Goal: Information Seeking & Learning: Learn about a topic

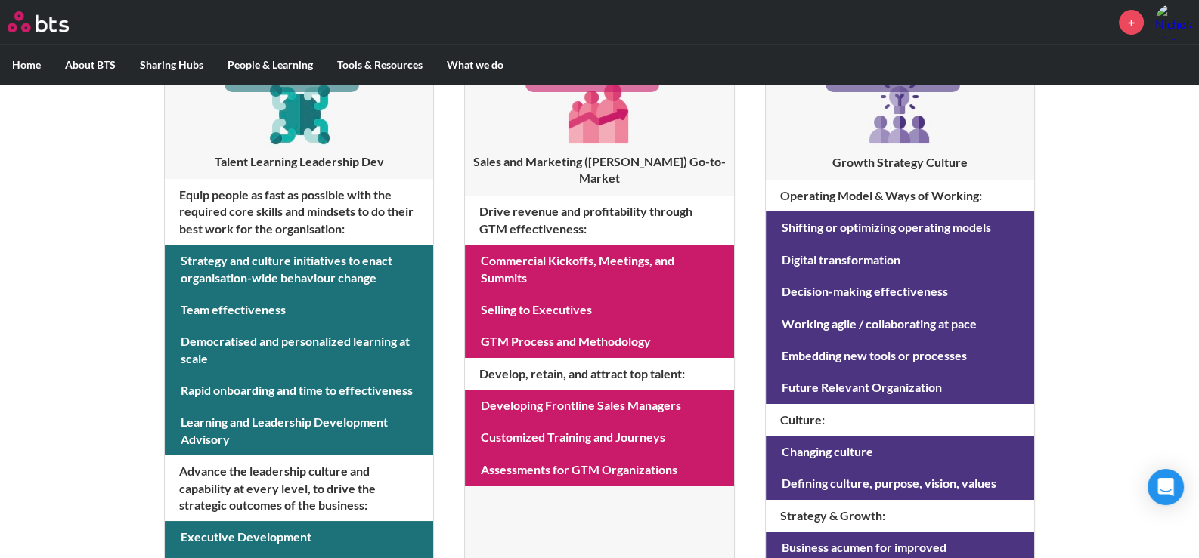
scroll to position [281, 0]
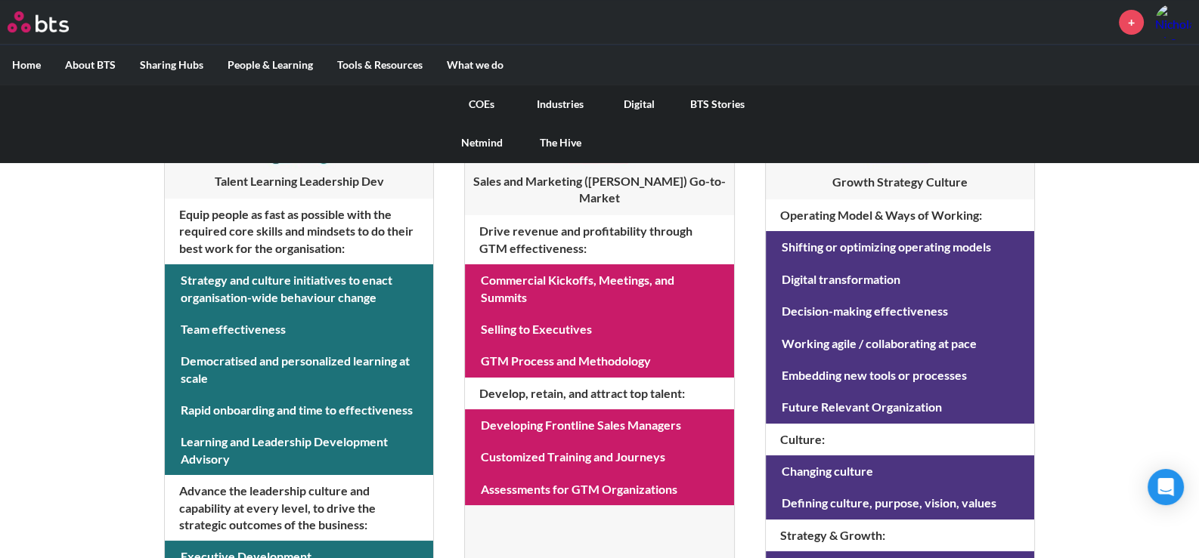
click at [479, 101] on link "COEs" at bounding box center [481, 104] width 79 height 39
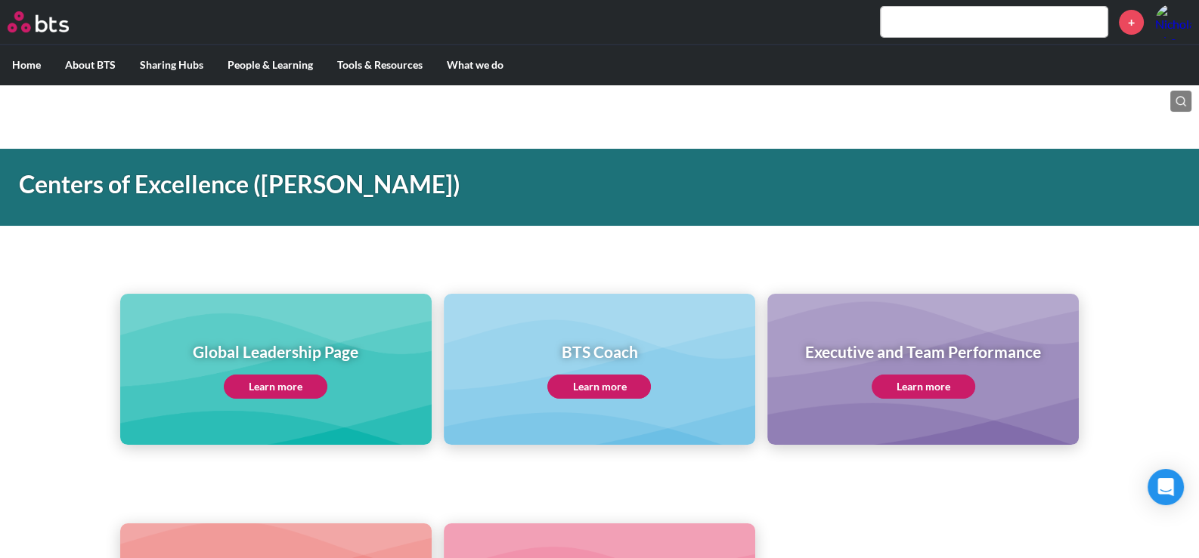
click at [941, 15] on input "text" at bounding box center [993, 22] width 227 height 30
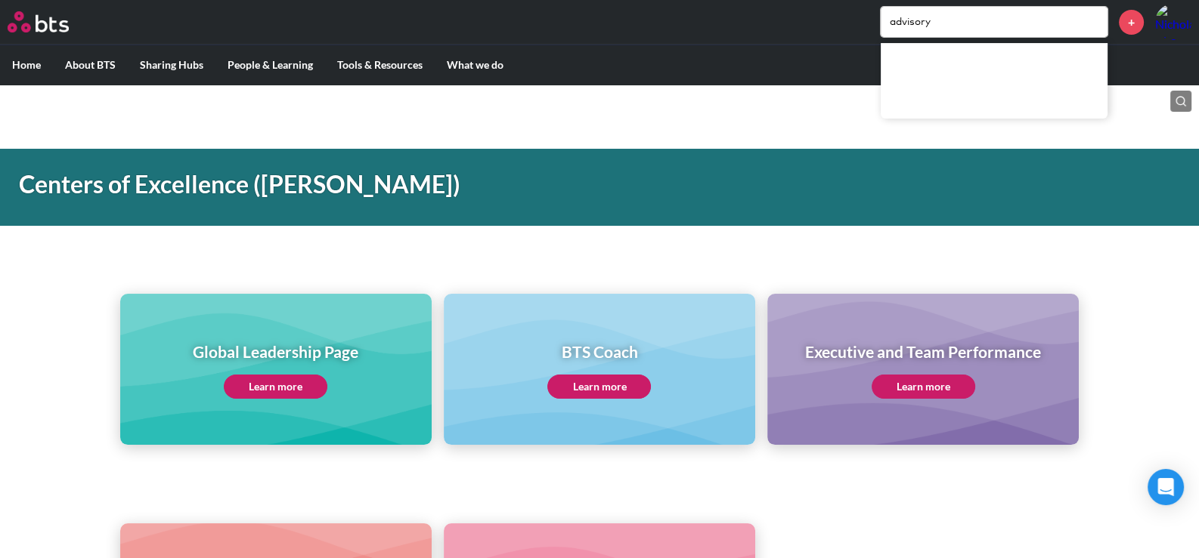
type input "advisory"
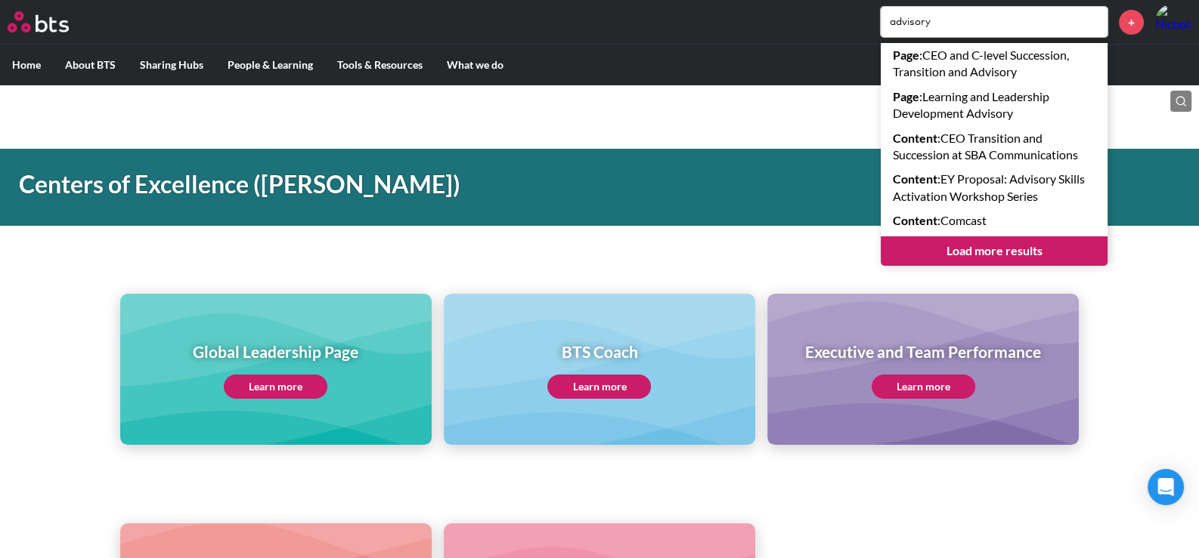
click at [1017, 249] on link "Load more results" at bounding box center [993, 251] width 227 height 29
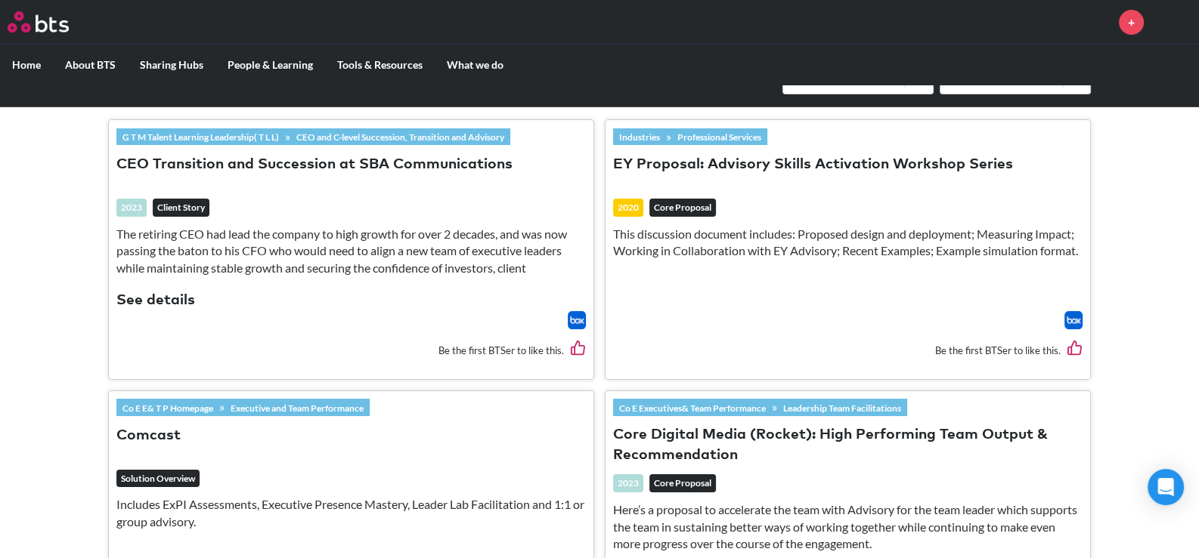
scroll to position [529, 0]
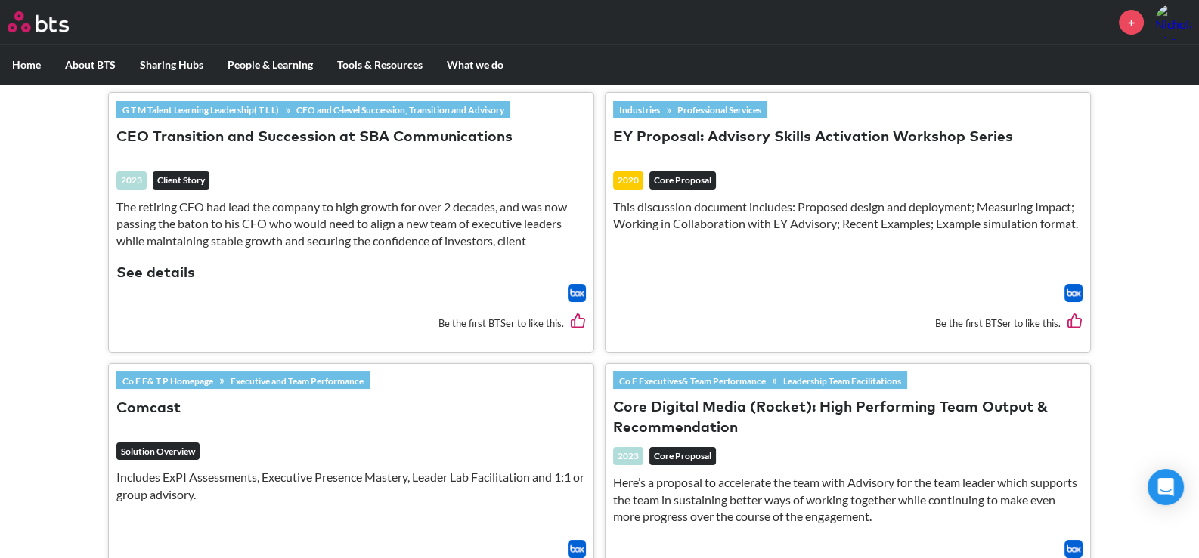
click at [1066, 290] on img at bounding box center [1073, 293] width 18 height 18
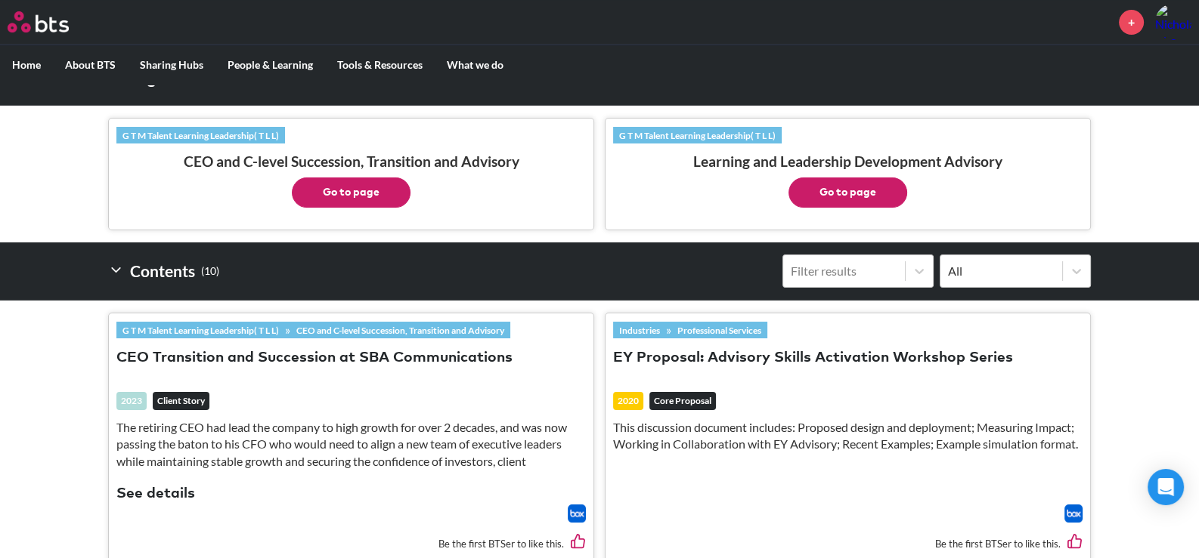
scroll to position [377, 0]
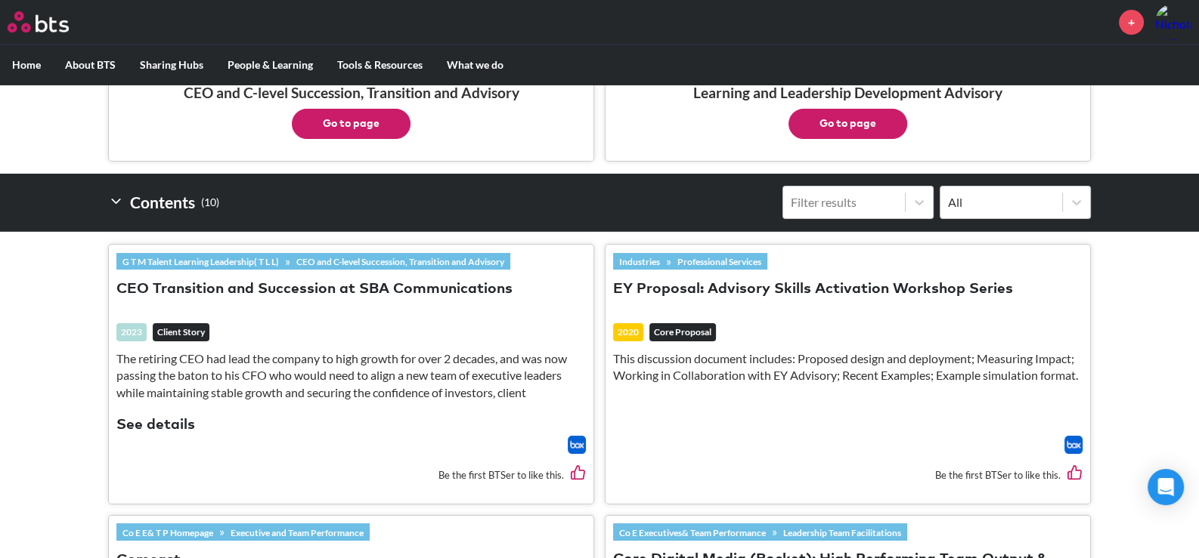
click at [852, 115] on button "Go to page" at bounding box center [847, 124] width 119 height 30
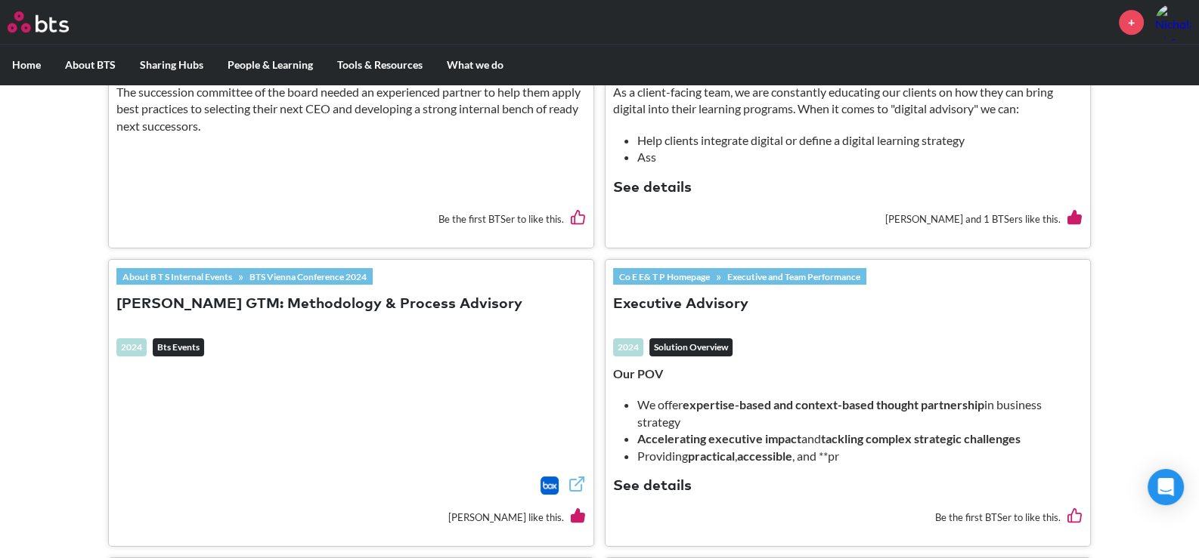
scroll to position [1208, 0]
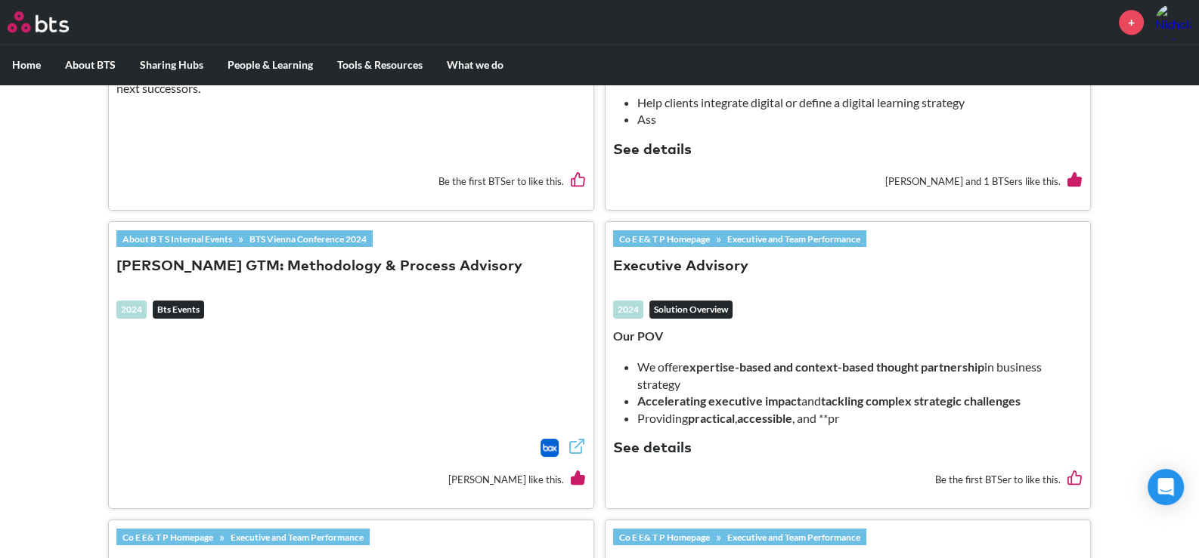
click at [670, 443] on button "See details" at bounding box center [652, 449] width 79 height 20
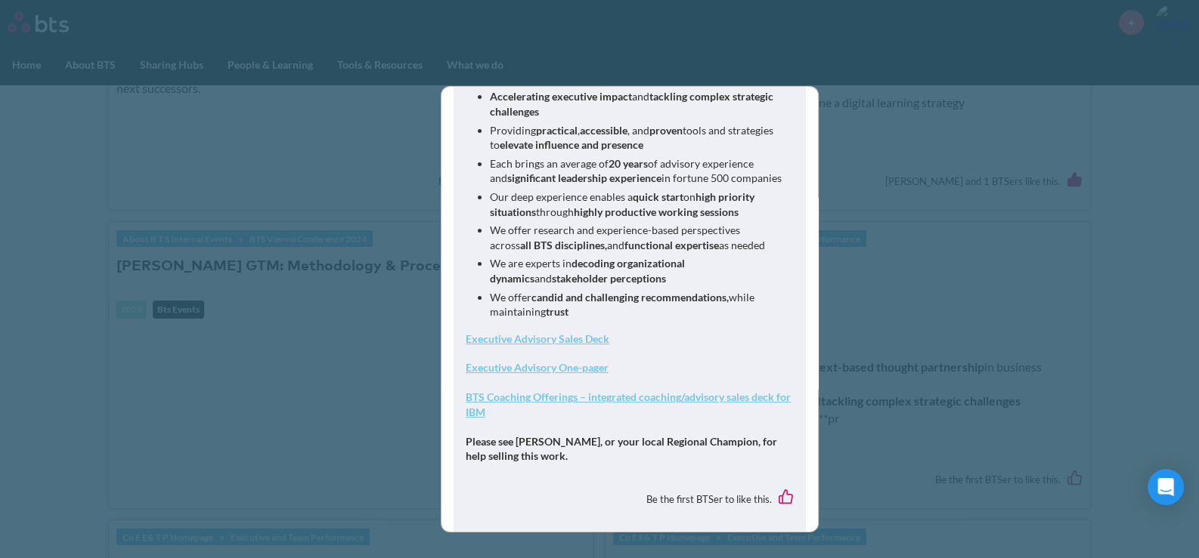
scroll to position [299, 0]
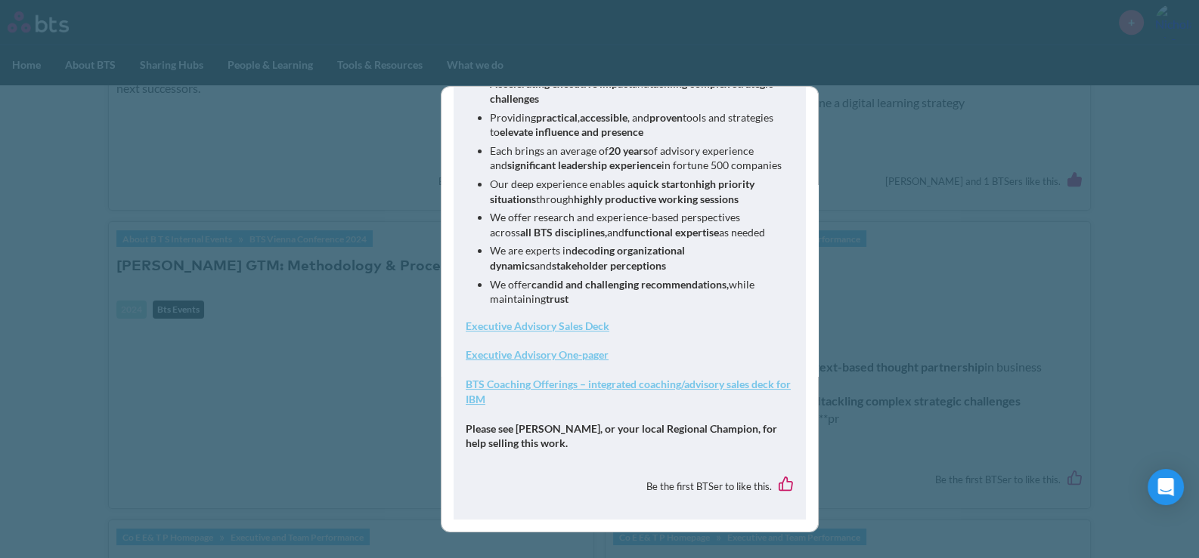
click at [573, 327] on strong "Executive Advisory Sales Deck" at bounding box center [538, 326] width 144 height 13
click at [588, 358] on strong "Executive Advisory One-pager" at bounding box center [537, 354] width 143 height 13
click at [550, 388] on strong "BTS Coaching Offerings – integrated coaching/advisory sales deck for IBM" at bounding box center [628, 392] width 325 height 28
click at [848, 122] on div "Executive Advisory solutionOverview 2024 Our POV We offer expertise-based and c…" at bounding box center [599, 279] width 1199 height 558
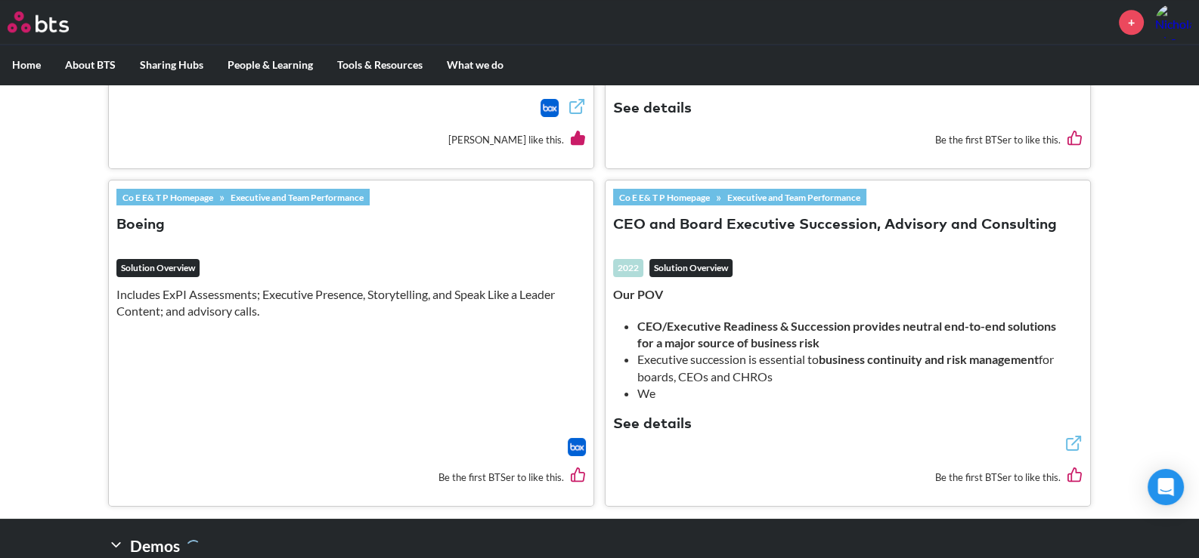
scroll to position [1647, 0]
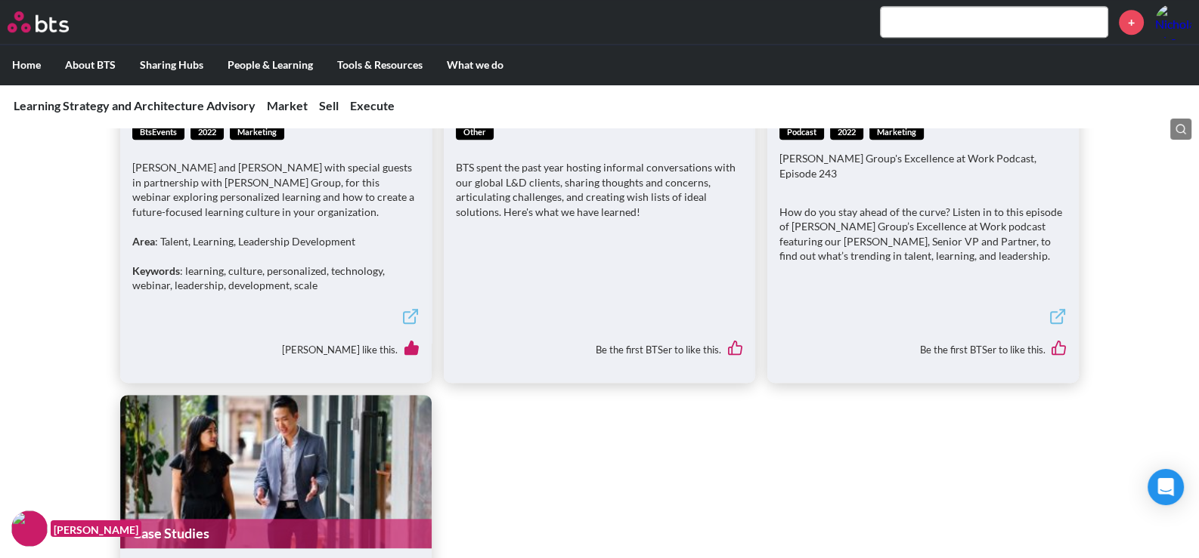
scroll to position [982, 0]
